Goal: Complete application form

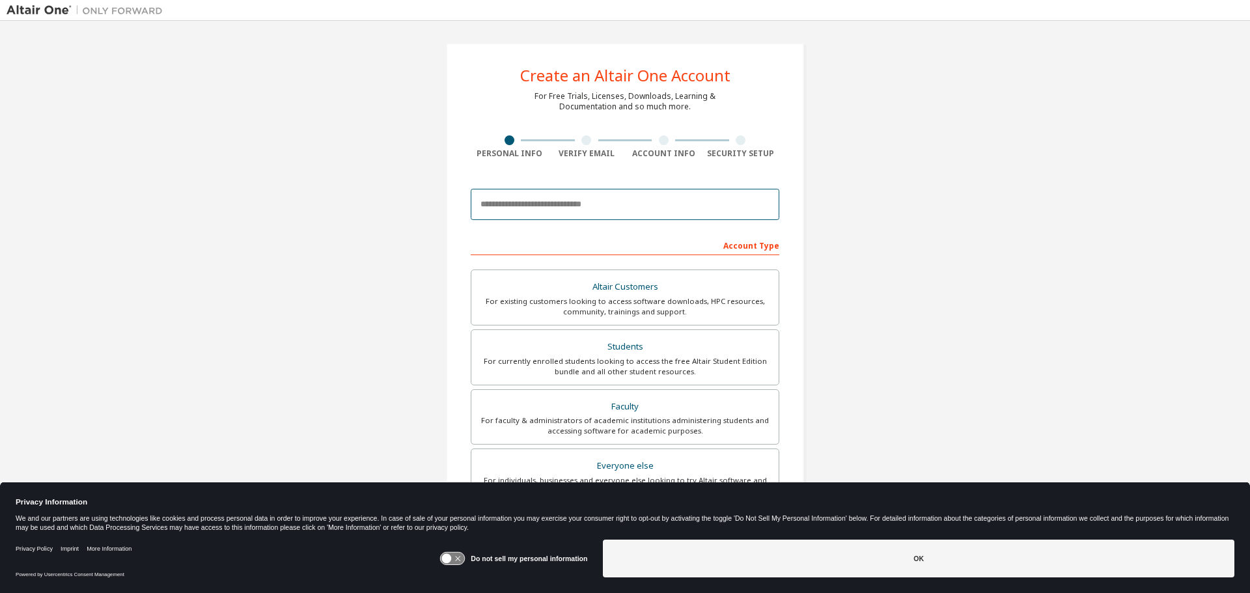
click at [549, 206] on input "email" at bounding box center [625, 204] width 309 height 31
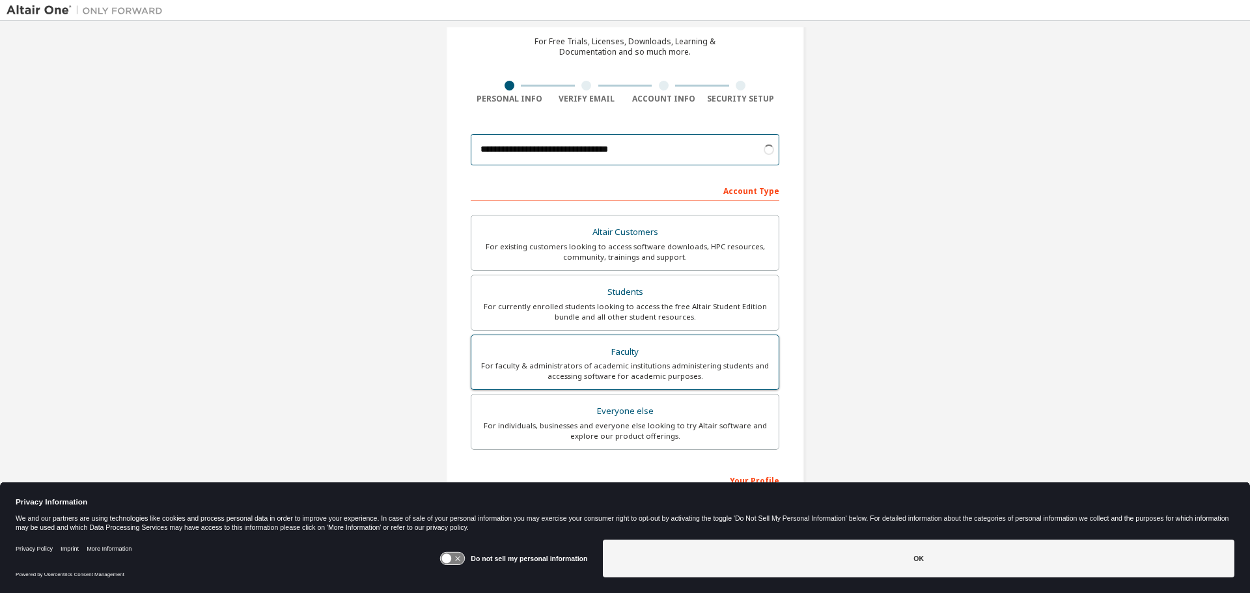
scroll to position [130, 0]
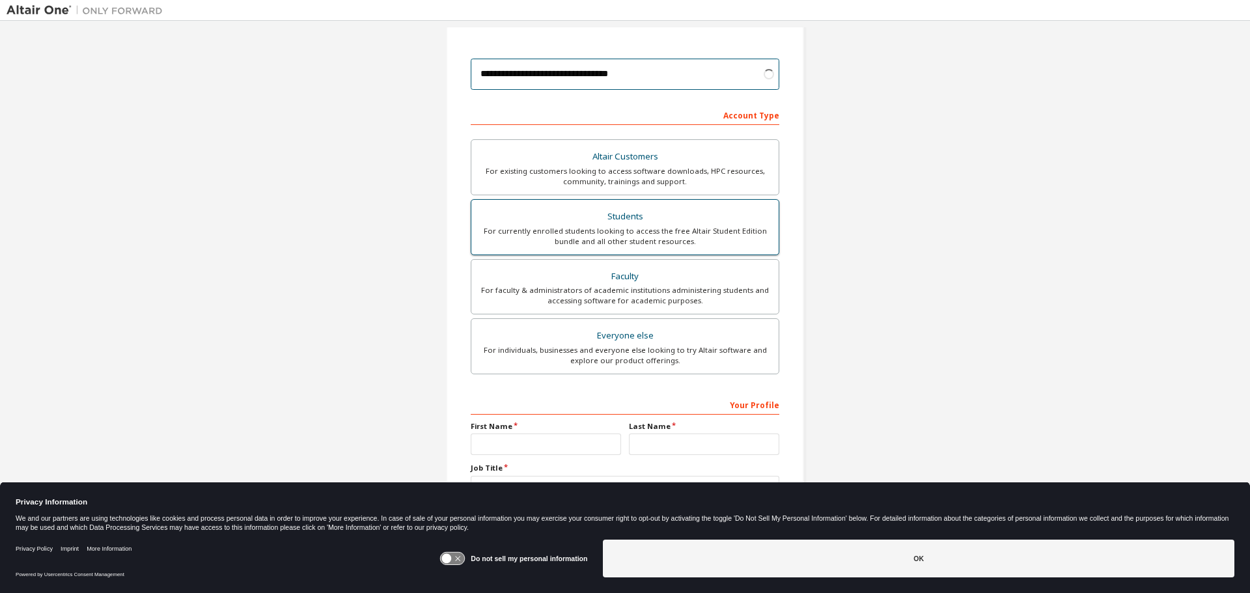
type input "**********"
click at [621, 220] on div "Students" at bounding box center [625, 217] width 292 height 18
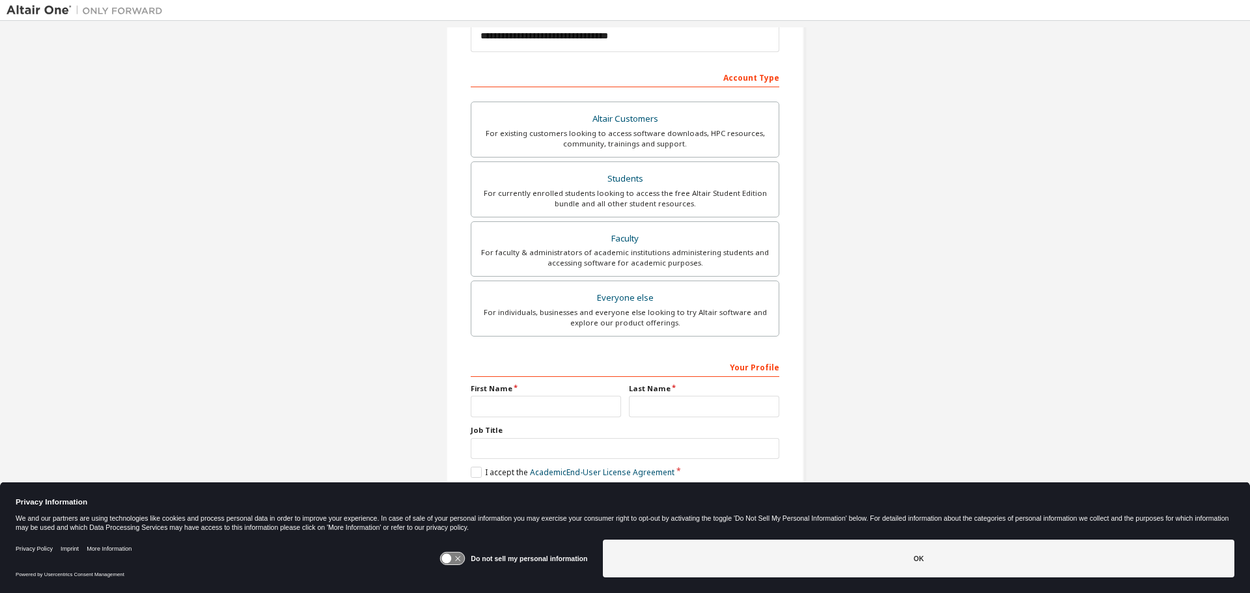
scroll to position [168, 0]
click at [561, 409] on input "text" at bounding box center [546, 406] width 150 height 21
type input "****"
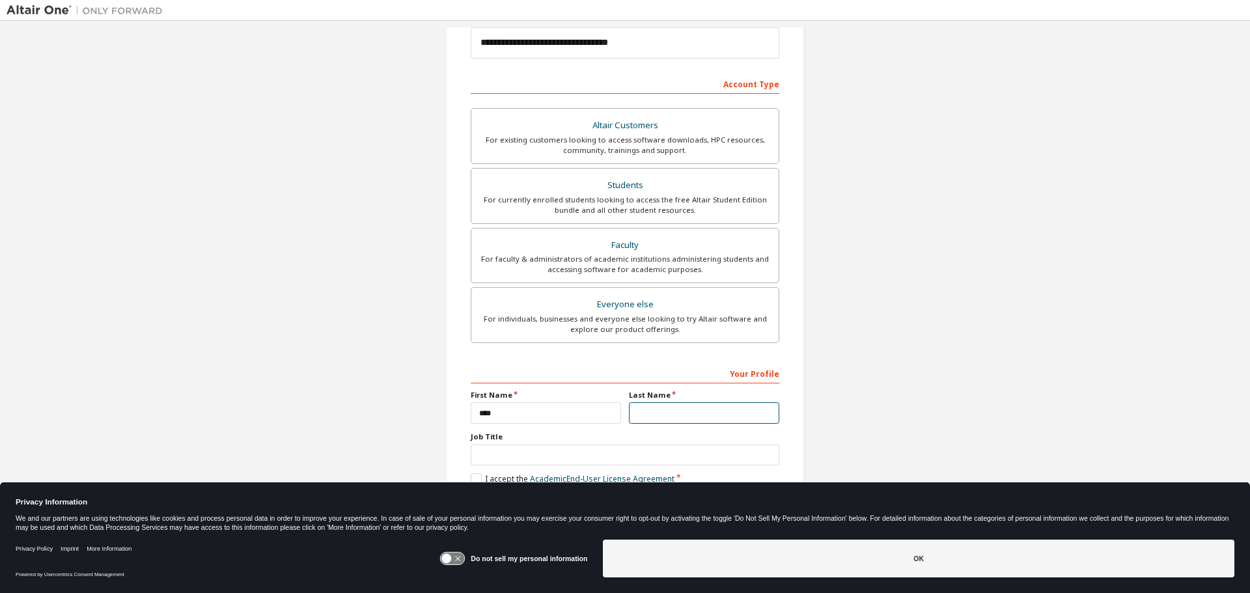
click at [654, 410] on input "text" at bounding box center [704, 412] width 150 height 21
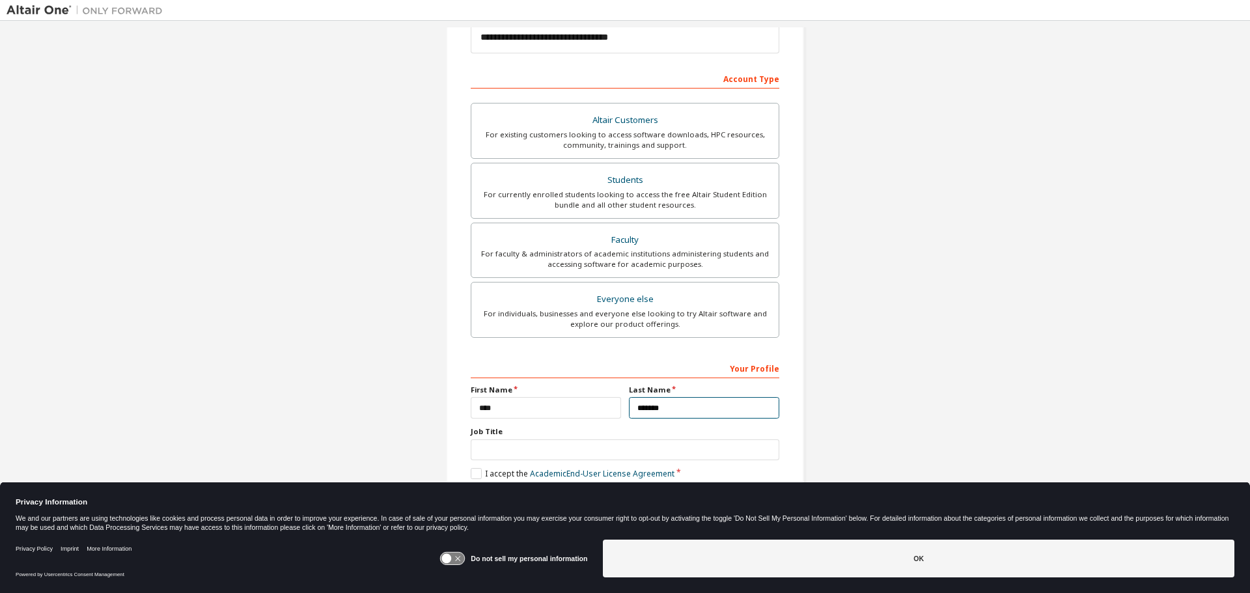
scroll to position [168, 0]
type input "*******"
click at [473, 474] on label "I accept the Academic End-User License Agreement" at bounding box center [573, 472] width 204 height 11
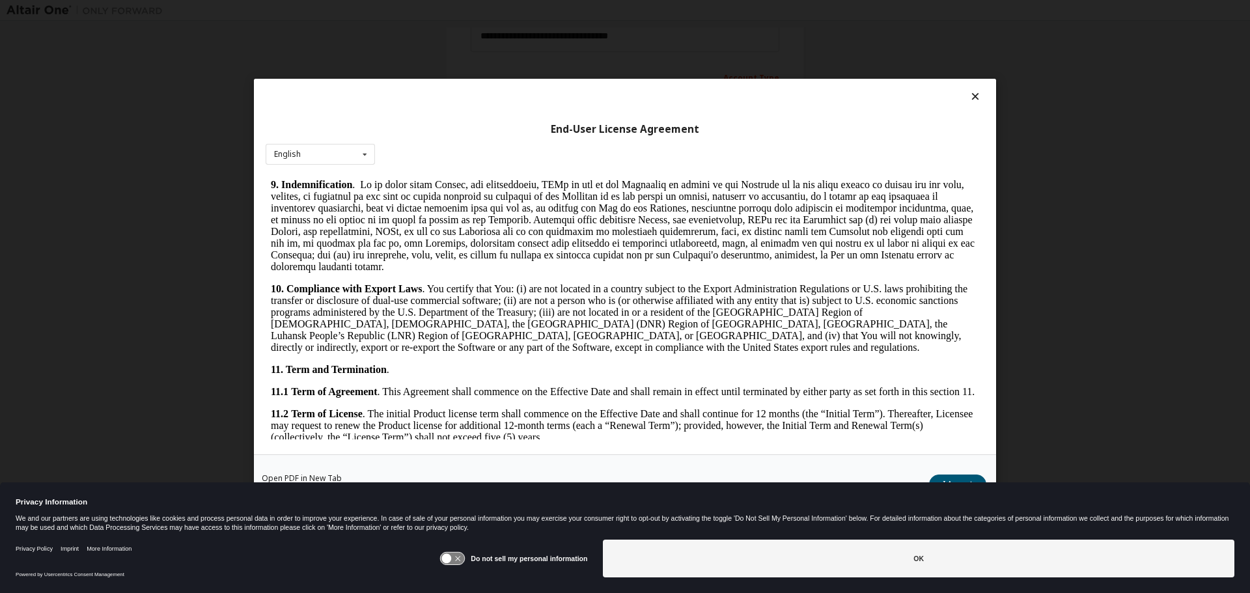
scroll to position [1963, 0]
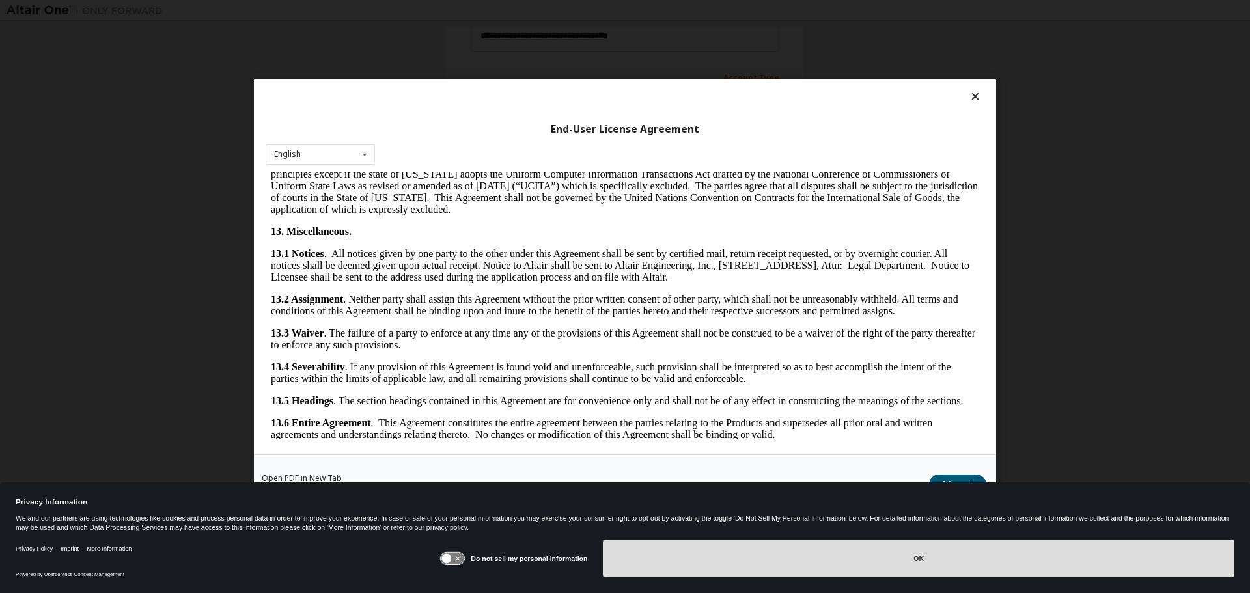
click at [939, 555] on button "OK" at bounding box center [918, 559] width 631 height 38
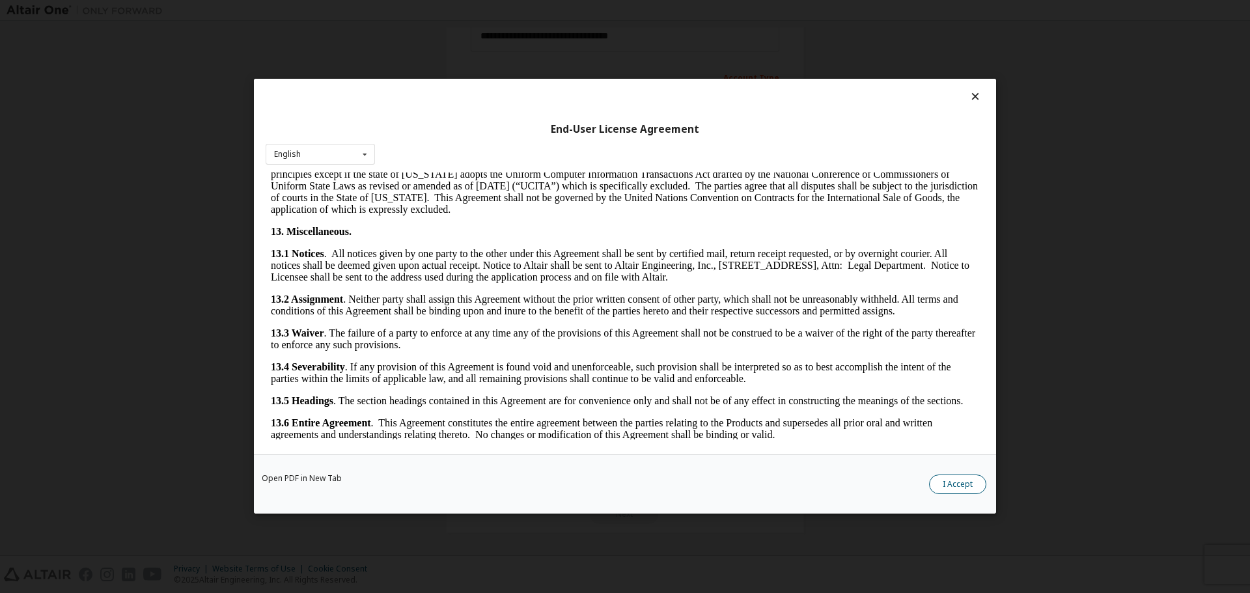
click at [952, 490] on button "I Accept" at bounding box center [957, 485] width 57 height 20
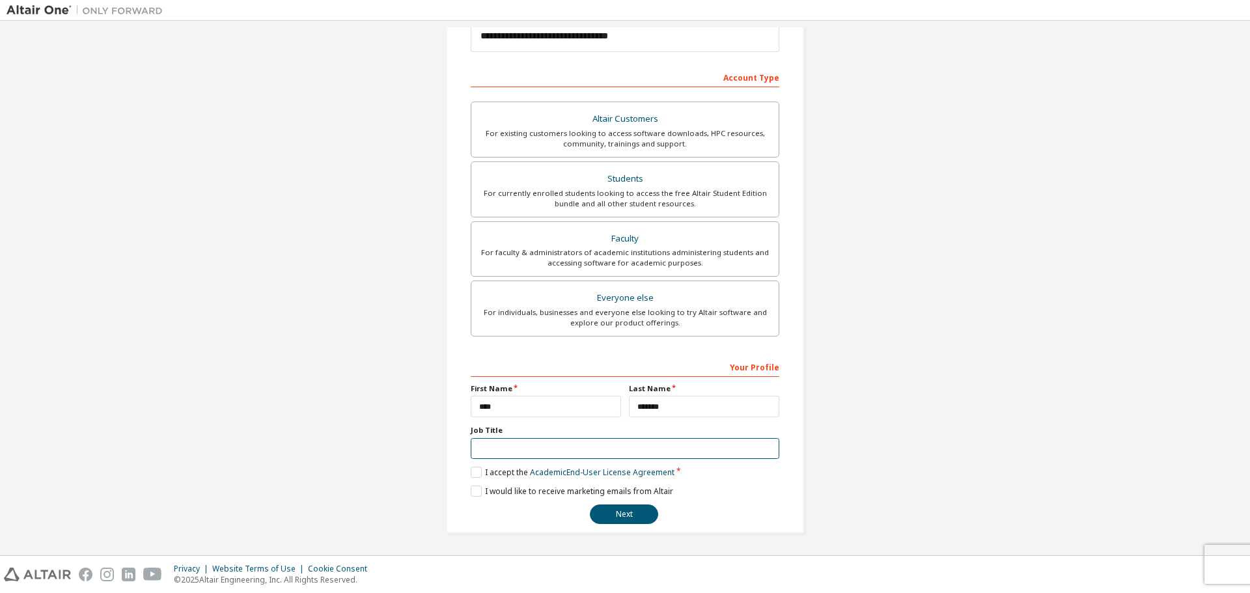
click at [557, 449] on input "text" at bounding box center [625, 448] width 309 height 21
type input "*******"
click at [473, 492] on label "I would like to receive marketing emails from Altair" at bounding box center [572, 491] width 202 height 11
click at [630, 517] on button "Next" at bounding box center [624, 515] width 68 height 20
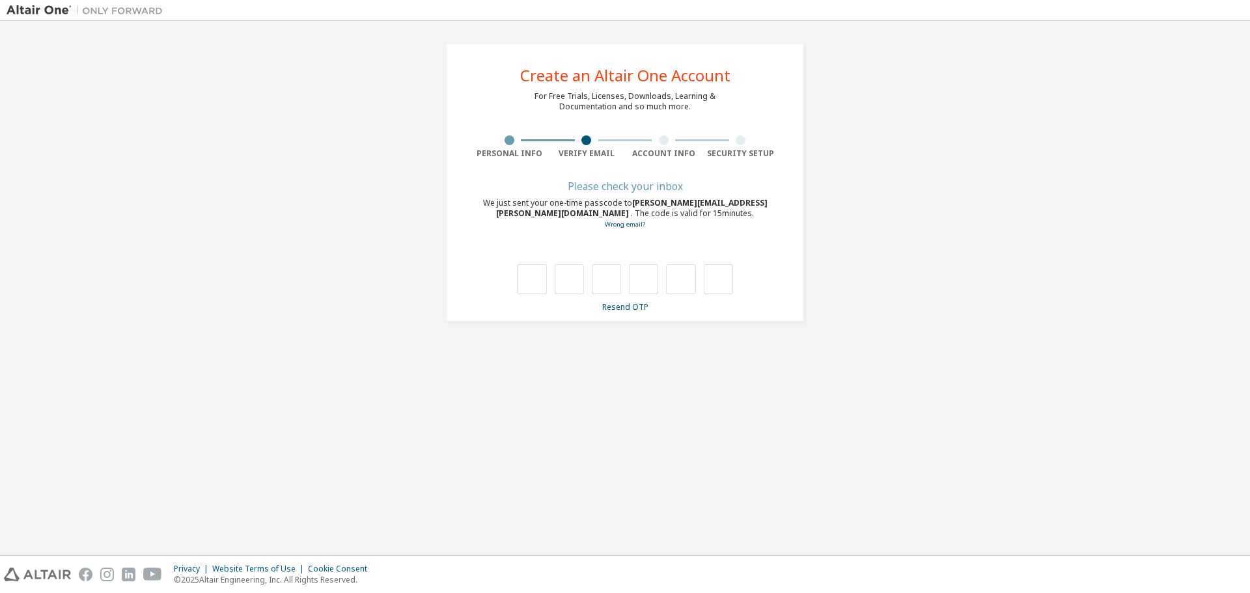
scroll to position [0, 0]
type input "*"
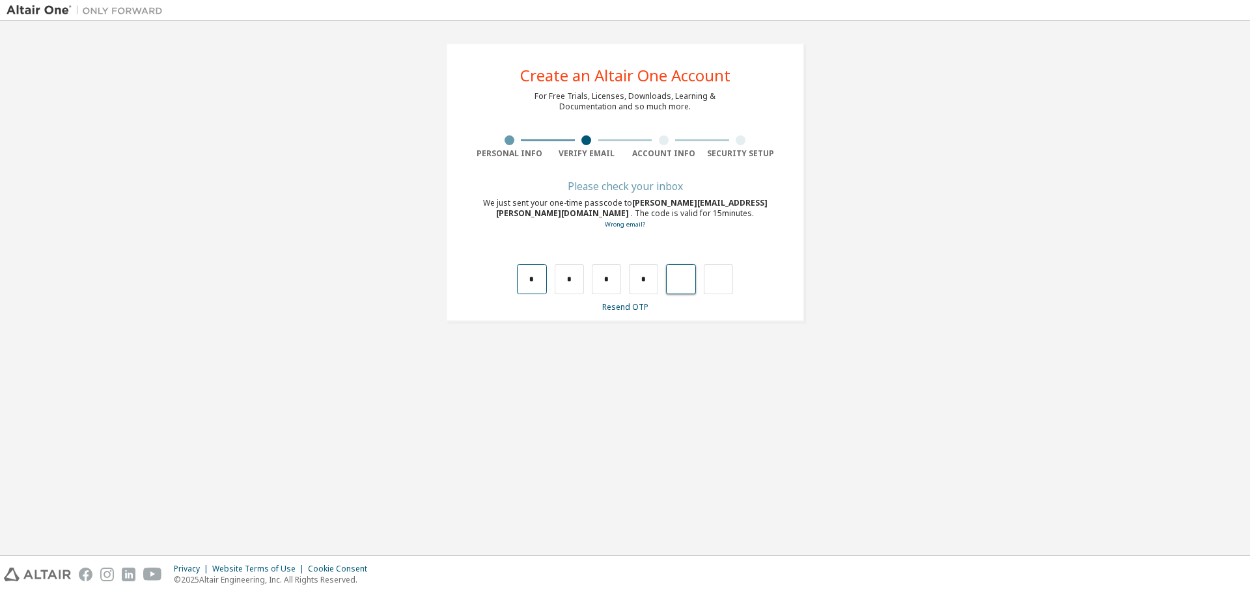
type input "*"
